Goal: Task Accomplishment & Management: Use online tool/utility

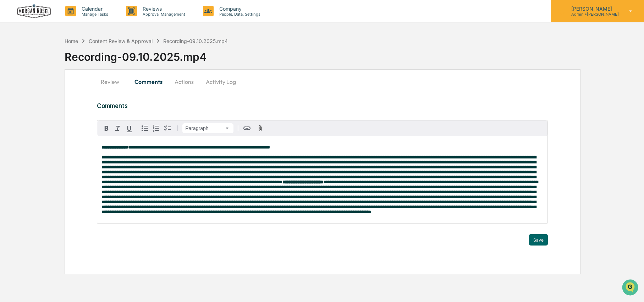
click at [614, 16] on p "Admin • [PERSON_NAME]" at bounding box center [592, 14] width 53 height 5
click at [441, 301] on div at bounding box center [322, 302] width 644 height 0
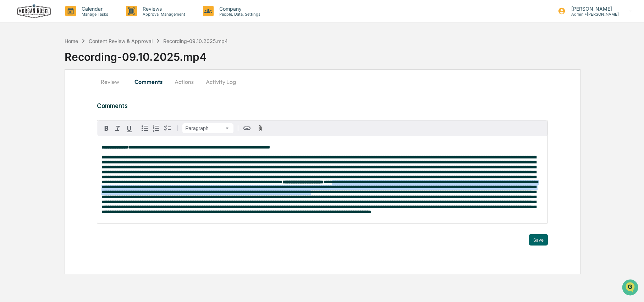
drag, startPoint x: 324, startPoint y: 193, endPoint x: 453, endPoint y: 204, distance: 129.6
click at [453, 204] on span at bounding box center [319, 197] width 436 height 34
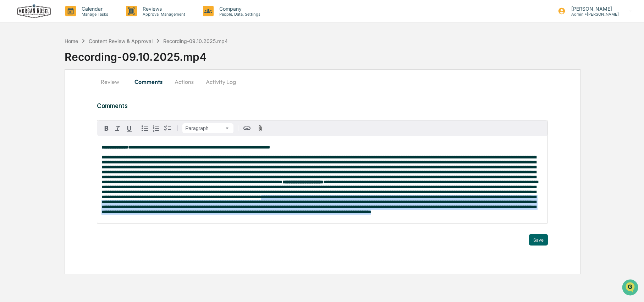
drag, startPoint x: 462, startPoint y: 212, endPoint x: 451, endPoint y: 234, distance: 24.9
click at [451, 214] on p "**********" at bounding box center [322, 180] width 442 height 70
click at [539, 245] on button "Save" at bounding box center [538, 239] width 19 height 11
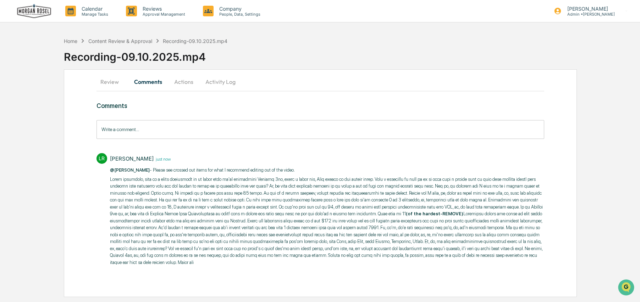
click at [103, 81] on button "Review" at bounding box center [113, 81] width 32 height 17
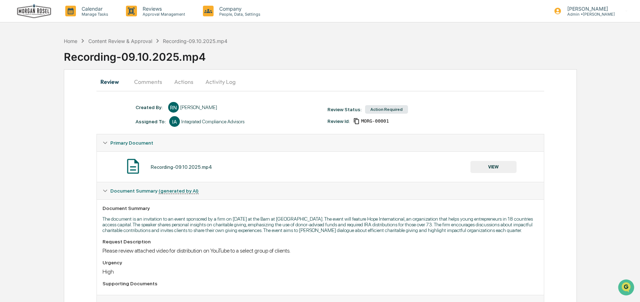
click at [505, 167] on button "VIEW" at bounding box center [494, 167] width 46 height 12
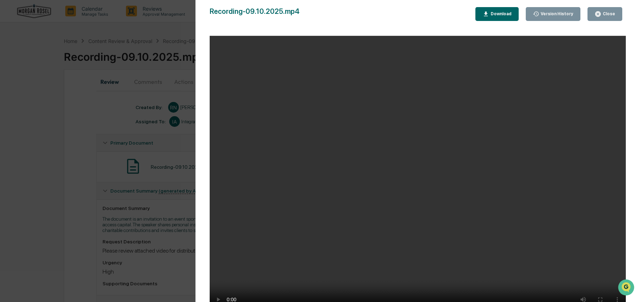
click at [164, 143] on div "Version History [DATE] 10:05 PM [PERSON_NAME] Recording-09.10.2025.mp4 Close Ve…" at bounding box center [320, 151] width 640 height 302
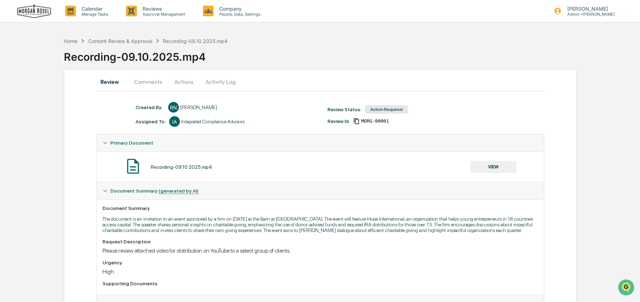
click at [157, 84] on button "Comments" at bounding box center [147, 81] width 39 height 17
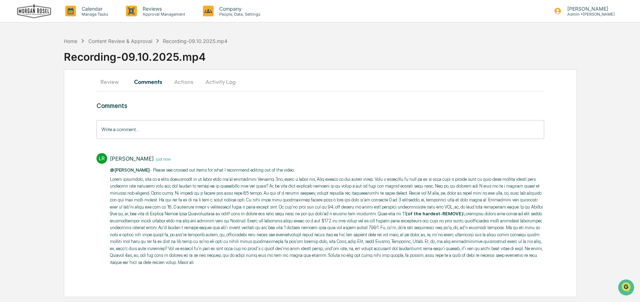
click at [164, 132] on input "Write a comment..." at bounding box center [321, 129] width 448 height 19
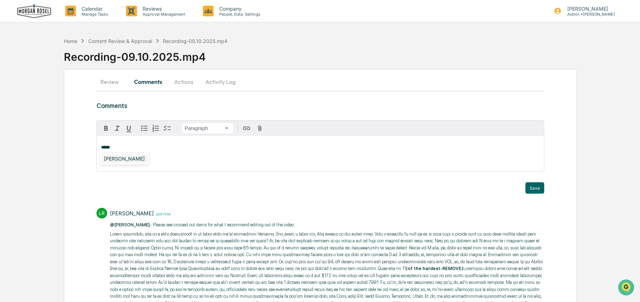
click at [103, 160] on div "[PERSON_NAME]" at bounding box center [124, 158] width 46 height 9
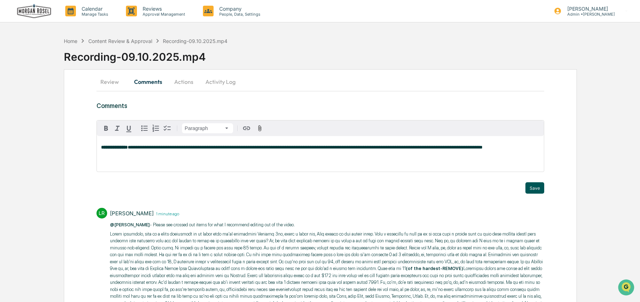
click at [533, 185] on button "Save" at bounding box center [535, 187] width 19 height 11
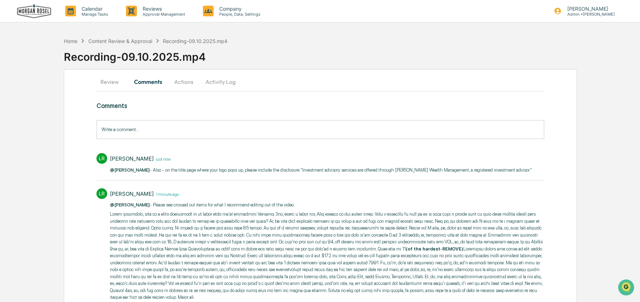
click at [110, 81] on button "Review" at bounding box center [113, 81] width 32 height 17
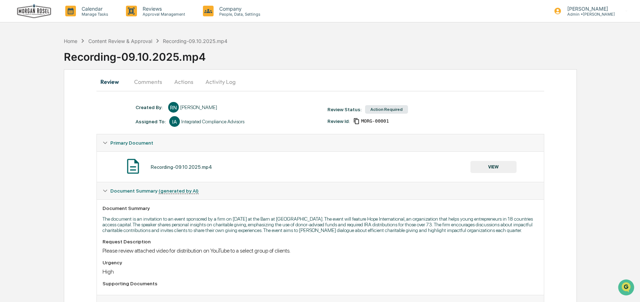
click at [479, 167] on button "VIEW" at bounding box center [494, 167] width 46 height 12
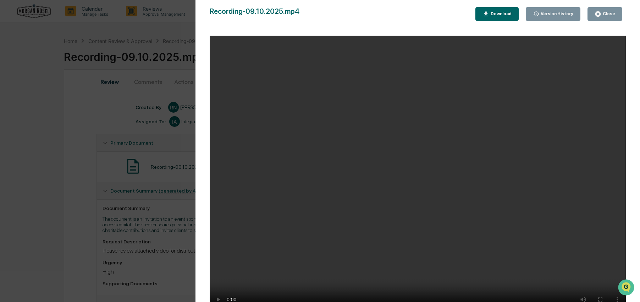
click at [85, 131] on div "Version History [DATE] 10:05 PM [PERSON_NAME] Recording-09.10.2025.mp4 Close Ve…" at bounding box center [320, 151] width 640 height 302
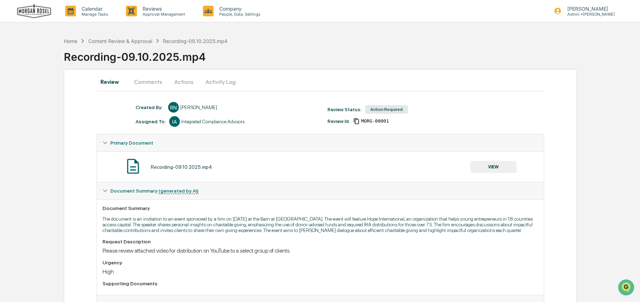
click at [154, 84] on button "Comments" at bounding box center [147, 81] width 39 height 17
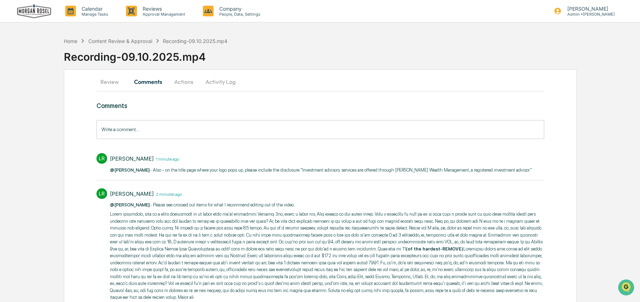
click at [226, 131] on input "Write a comment..." at bounding box center [321, 129] width 448 height 19
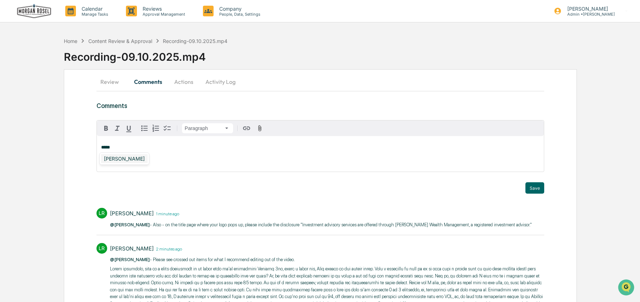
click at [138, 160] on div "[PERSON_NAME]" at bounding box center [124, 158] width 46 height 9
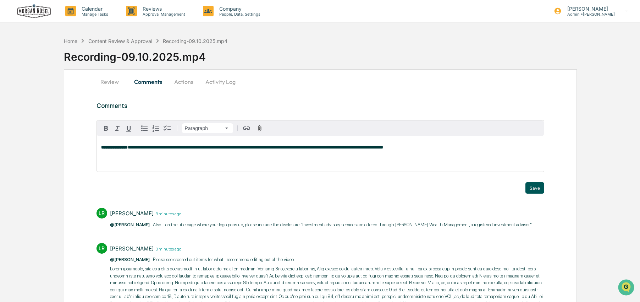
click at [536, 183] on button "Save" at bounding box center [535, 187] width 19 height 11
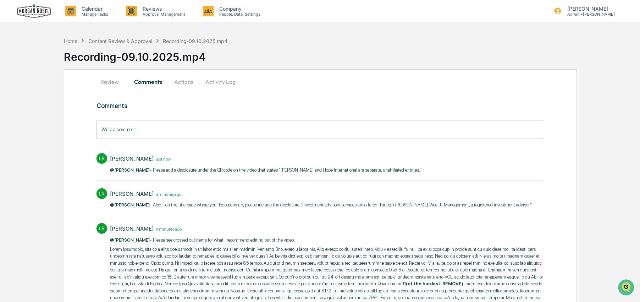
click at [114, 82] on button "Review" at bounding box center [113, 81] width 32 height 17
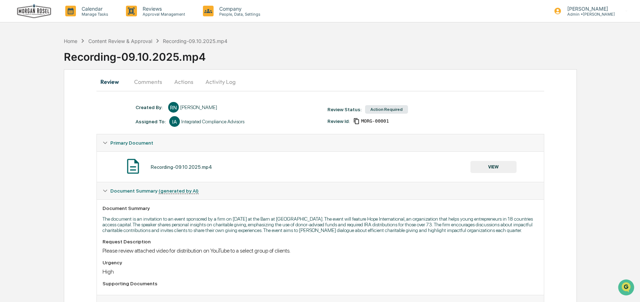
click at [505, 165] on button "VIEW" at bounding box center [494, 167] width 46 height 12
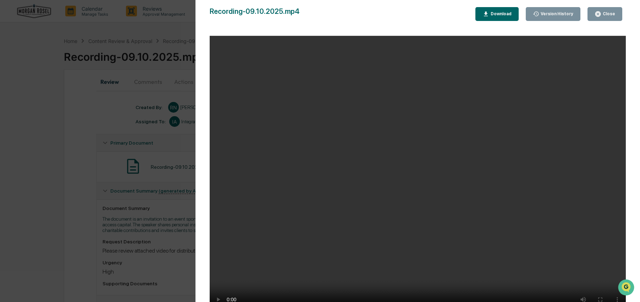
click at [286, 245] on video "Your browser does not support the video tag." at bounding box center [418, 176] width 416 height 280
